Goal: Information Seeking & Learning: Learn about a topic

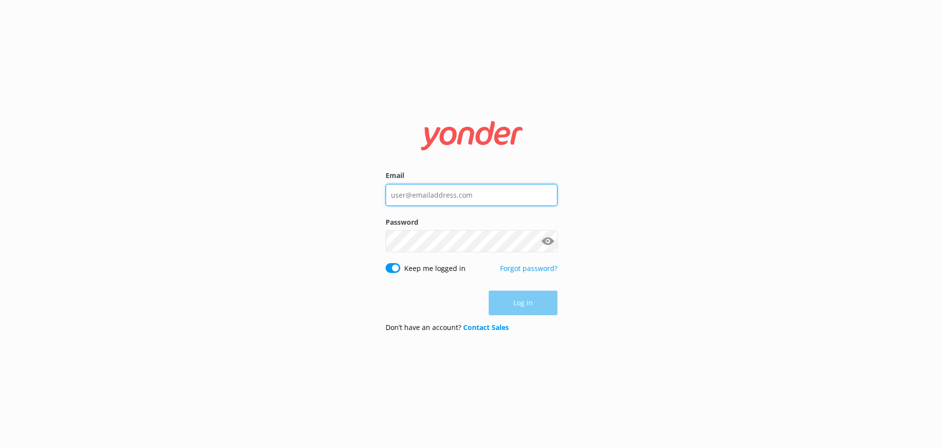
type input "[EMAIL_ADDRESS][DOMAIN_NAME]"
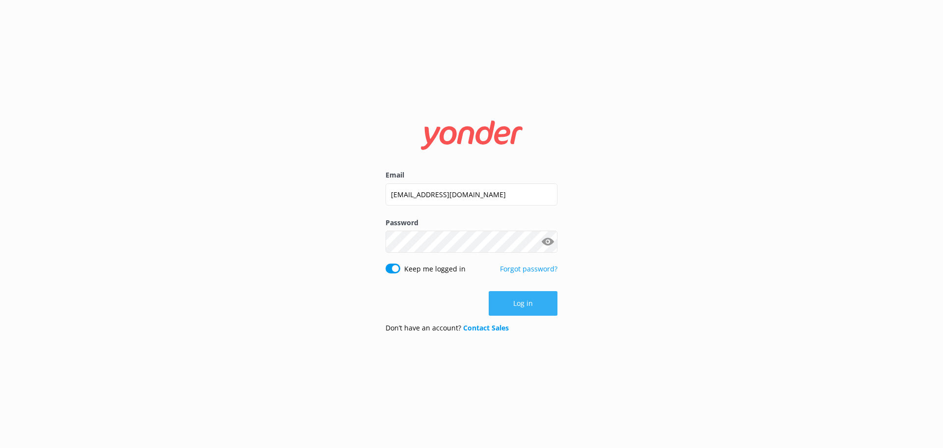
click at [527, 310] on div "Log in" at bounding box center [472, 303] width 172 height 25
click at [530, 305] on button "Log in" at bounding box center [523, 303] width 69 height 25
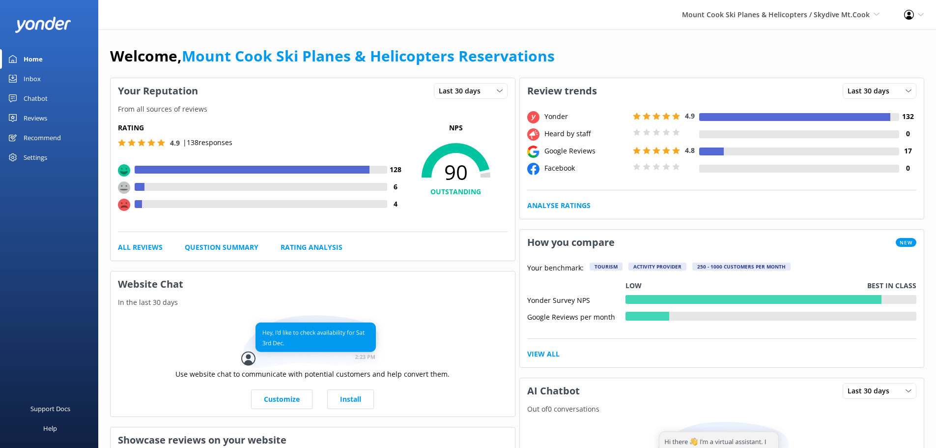
click at [32, 116] on div "Reviews" at bounding box center [36, 118] width 24 height 20
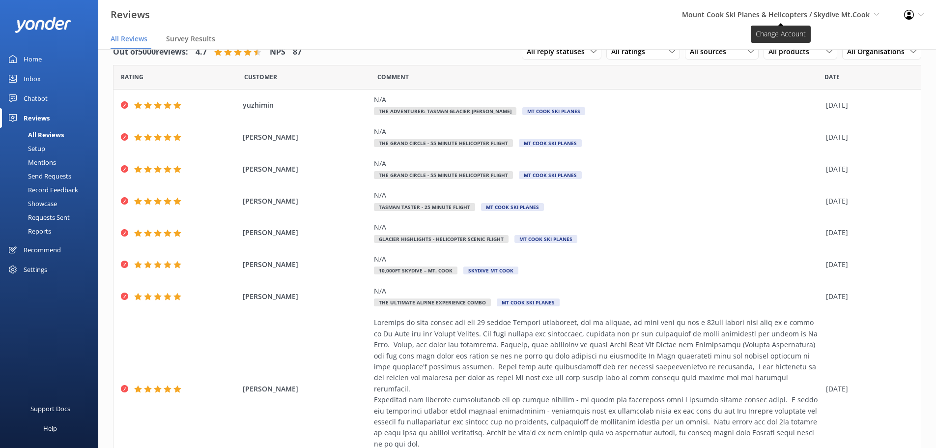
click at [874, 19] on span "Mount Cook Ski Planes & Helicopters / Skydive Mt.Cook Mount Cook Ski Planes & H…" at bounding box center [781, 14] width 198 height 11
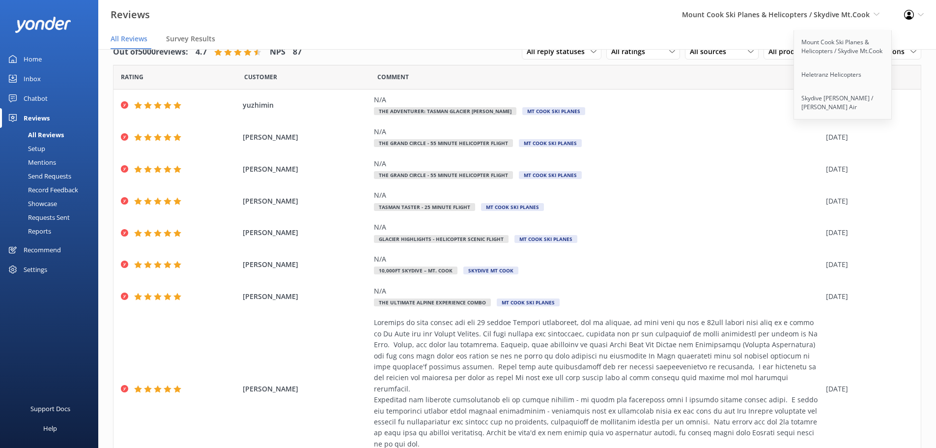
click at [874, 17] on span "Mount Cook Ski Planes & Helicopters / Skydive Mt.Cook Mount Cook Ski Planes & H…" at bounding box center [781, 14] width 198 height 11
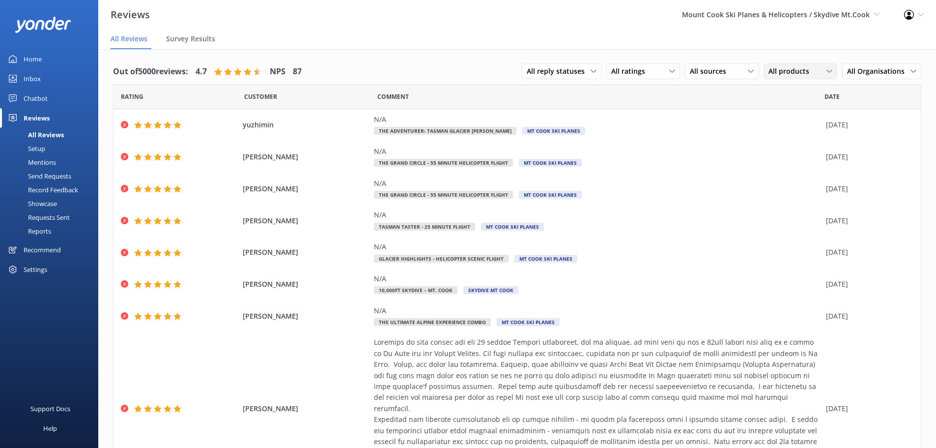
click at [805, 68] on span "All products" at bounding box center [791, 71] width 47 height 11
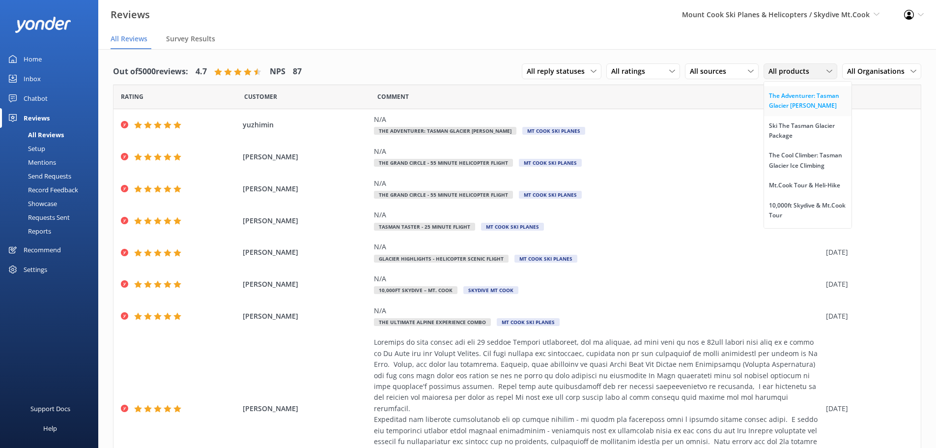
click at [806, 111] on div "The Adventurer: Tasman Glacier [PERSON_NAME]" at bounding box center [808, 101] width 78 height 20
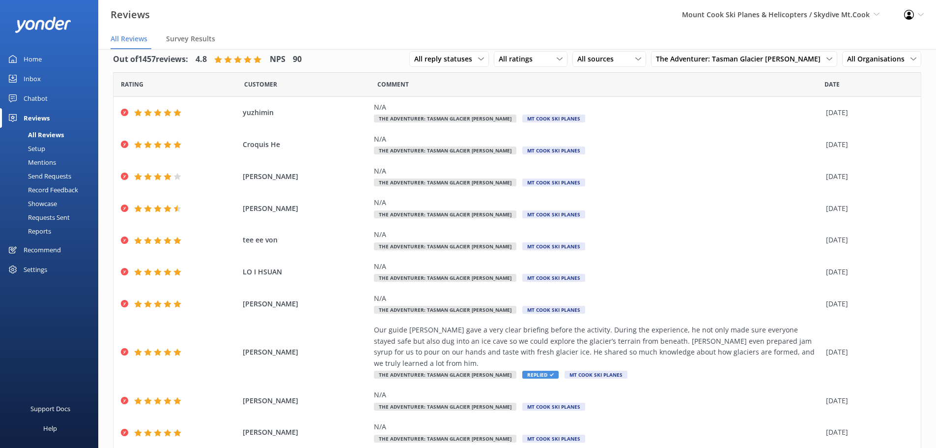
scroll to position [0, 0]
